Goal: Find specific page/section: Find specific page/section

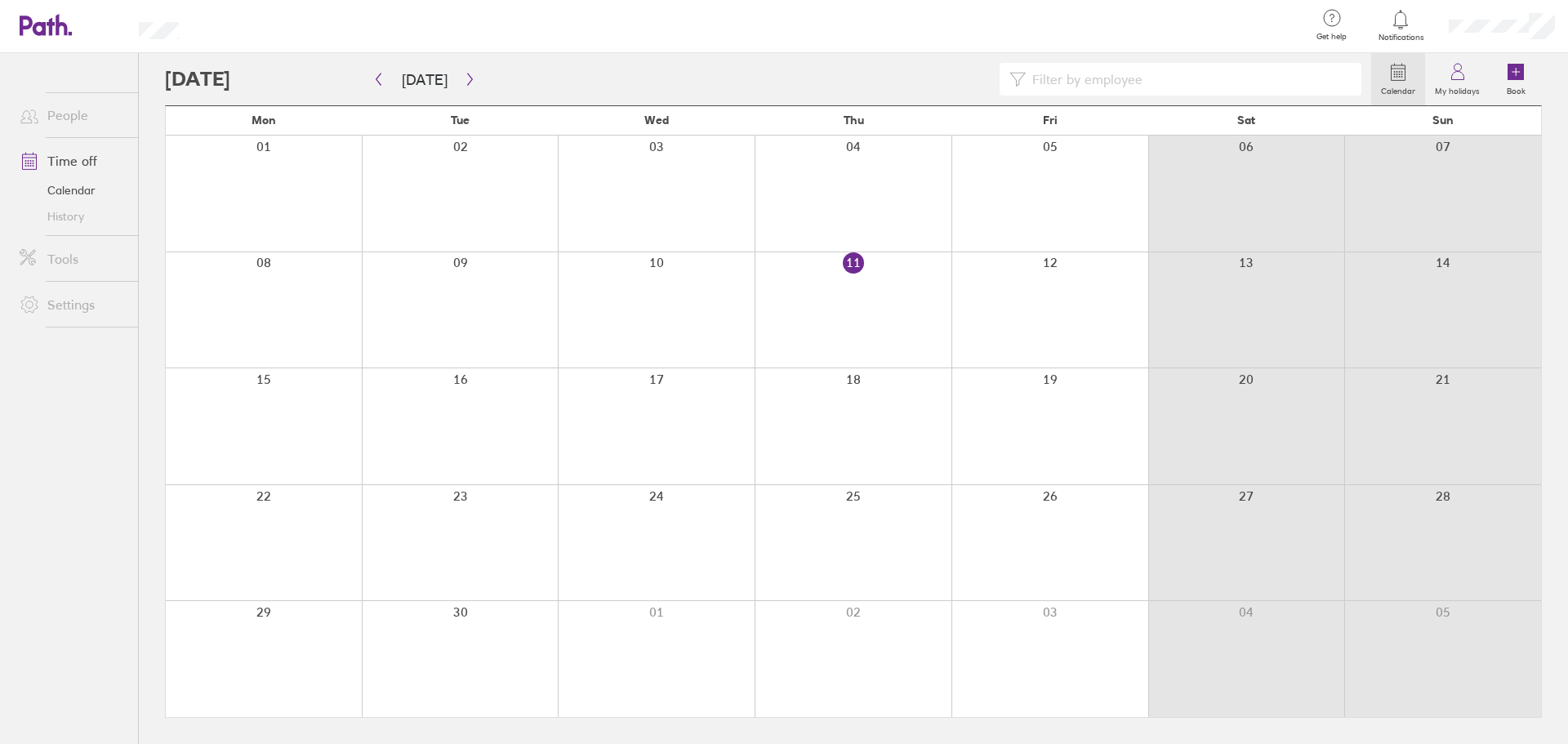
click at [61, 30] on icon at bounding box center [45, 25] width 52 height 22
